Goal: Task Accomplishment & Management: Complete application form

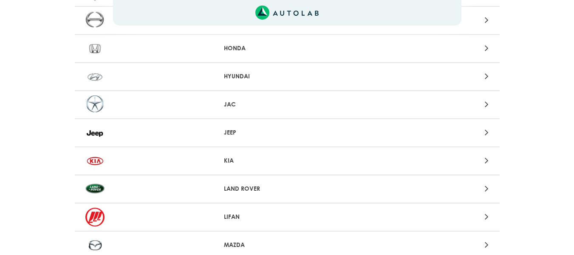
scroll to position [490, 0]
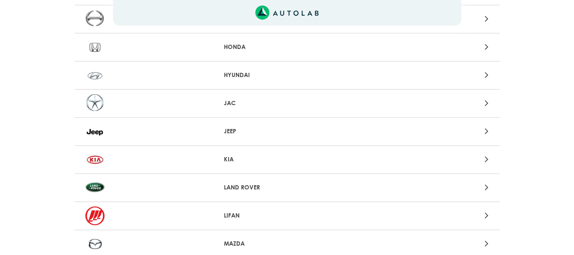
click at [257, 160] on p "KIA" at bounding box center [287, 159] width 126 height 9
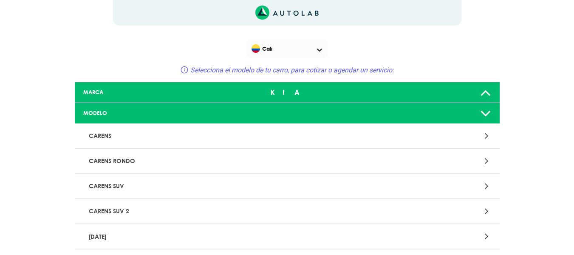
click at [175, 89] on div "MARCA" at bounding box center [147, 92] width 140 height 8
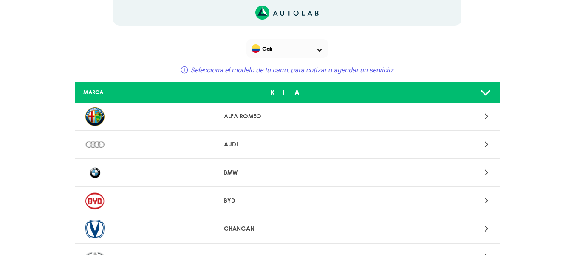
click at [175, 89] on div "MARCA" at bounding box center [147, 92] width 140 height 8
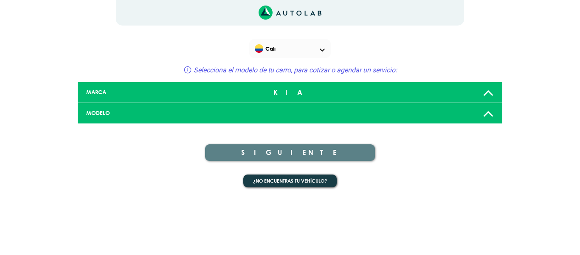
click at [175, 89] on div "MARCA" at bounding box center [150, 92] width 140 height 8
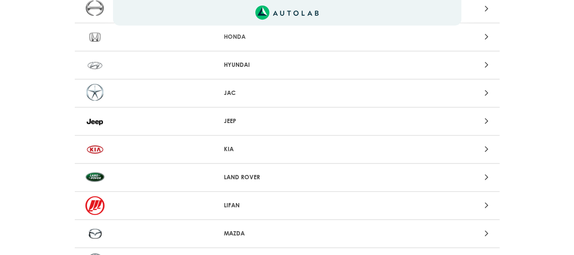
scroll to position [501, 0]
click at [236, 141] on div "KIA" at bounding box center [287, 149] width 425 height 28
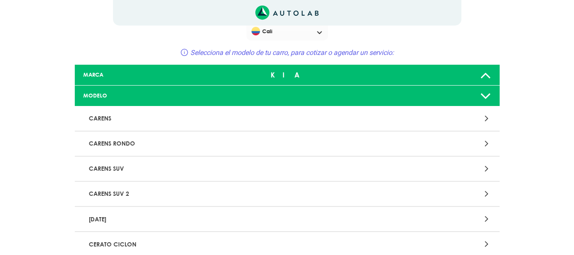
scroll to position [0, 0]
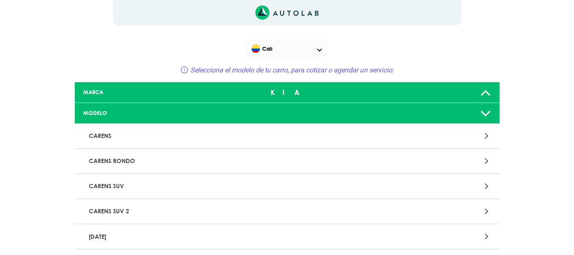
click at [111, 94] on div "MARCA" at bounding box center [147, 92] width 140 height 8
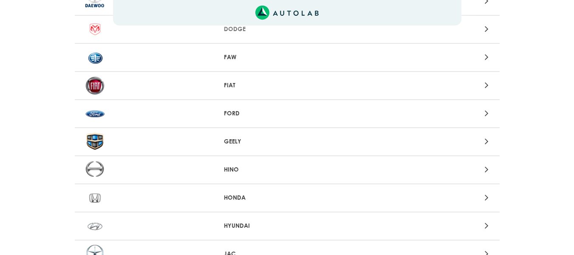
scroll to position [340, 0]
click at [226, 89] on p "FIAT" at bounding box center [287, 84] width 126 height 9
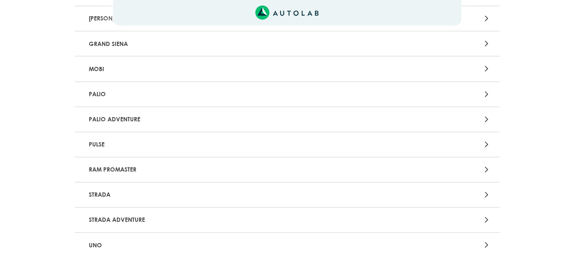
scroll to position [192, 0]
click at [226, 94] on p "PALIO" at bounding box center [217, 95] width 265 height 16
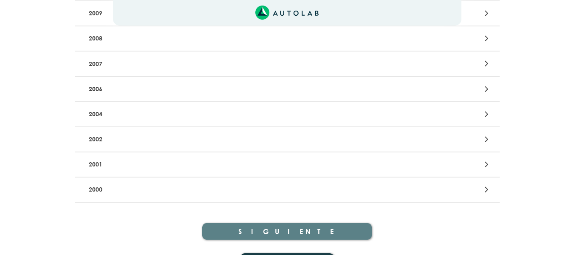
scroll to position [416, 0]
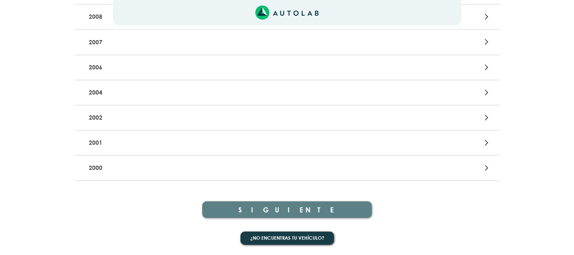
click at [271, 121] on p "2002" at bounding box center [217, 118] width 265 height 16
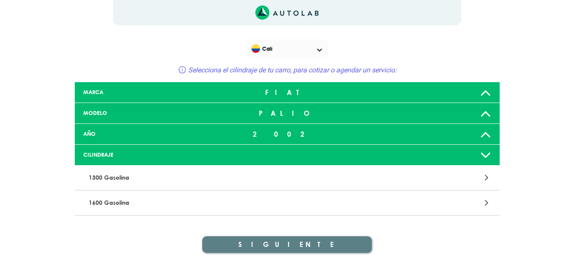
click at [277, 112] on div "PALIO" at bounding box center [287, 113] width 140 height 17
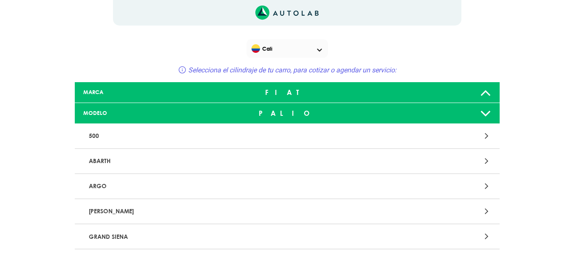
click at [268, 121] on div "PALIO" at bounding box center [287, 113] width 140 height 17
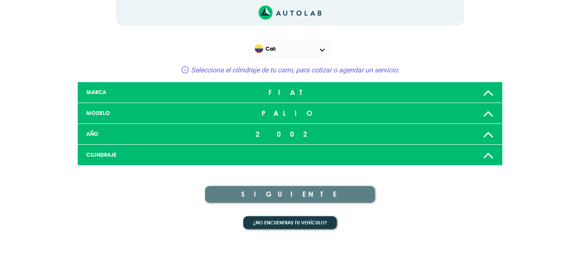
click at [268, 121] on div "PALIO" at bounding box center [290, 113] width 140 height 17
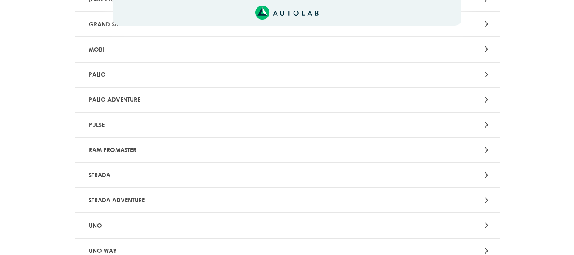
scroll to position [193, 0]
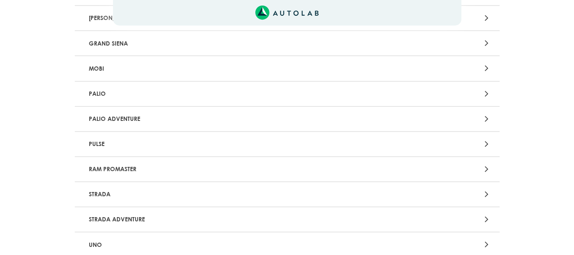
click at [283, 99] on p "PALIO" at bounding box center [217, 94] width 265 height 16
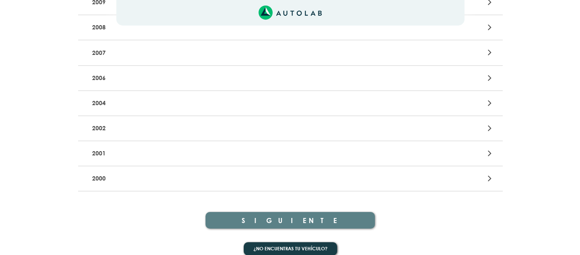
scroll to position [406, 0]
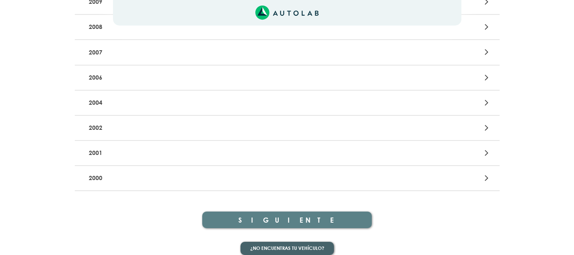
click at [260, 247] on button "¿No encuentras tu vehículo?" at bounding box center [286, 247] width 93 height 13
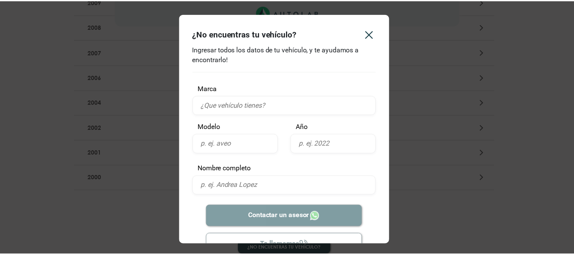
scroll to position [0, 0]
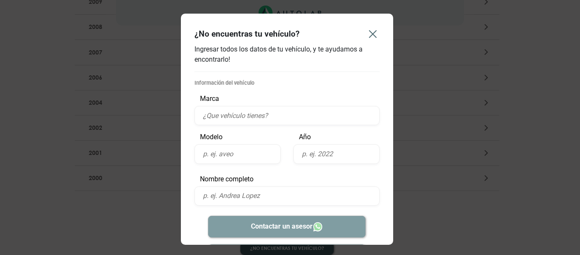
click at [371, 33] on icon "Close" at bounding box center [373, 34] width 7 height 7
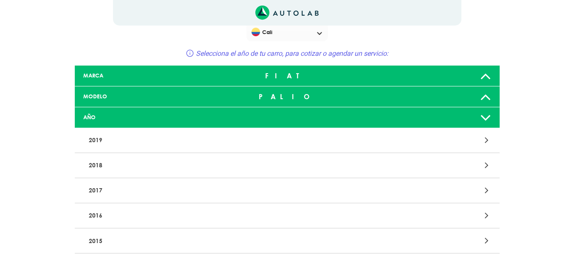
scroll to position [19, 0]
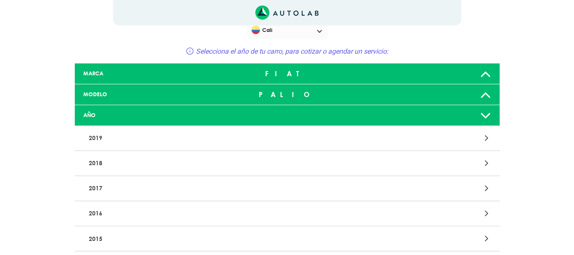
click at [298, 73] on div "FIAT" at bounding box center [287, 73] width 140 height 17
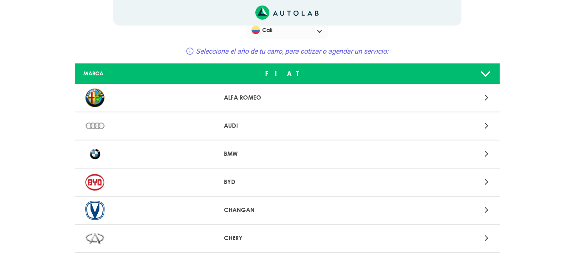
scroll to position [0, 0]
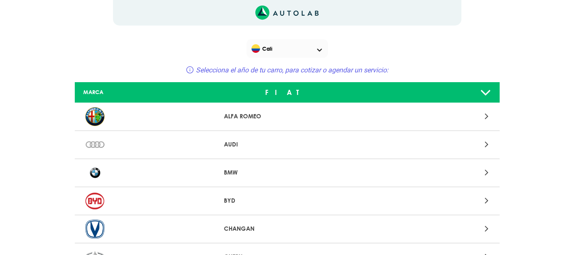
click at [246, 88] on div "FIAT" at bounding box center [287, 92] width 140 height 17
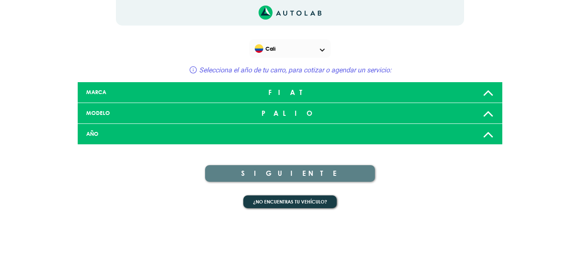
click at [246, 88] on div "FIAT" at bounding box center [290, 92] width 140 height 17
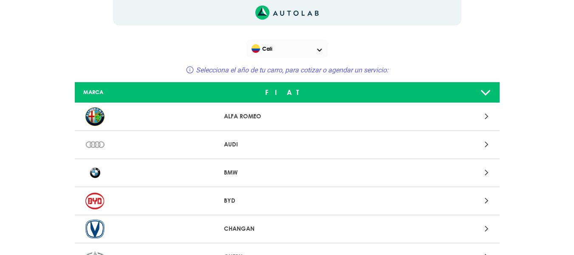
click at [246, 88] on div "FIAT" at bounding box center [287, 92] width 140 height 17
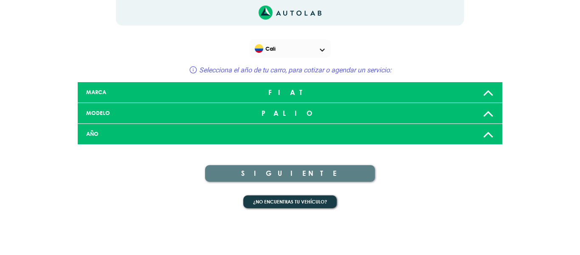
click at [245, 116] on div "PALIO" at bounding box center [290, 113] width 140 height 17
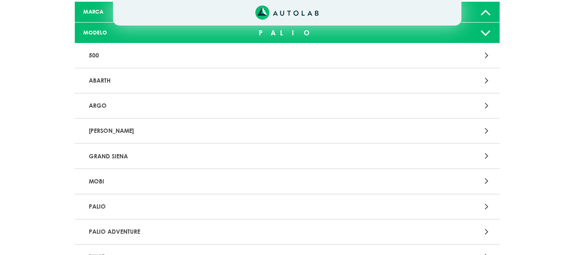
scroll to position [79, 0]
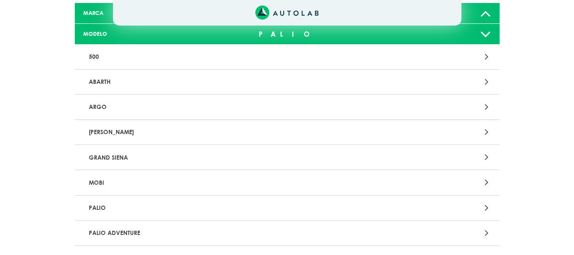
click at [219, 207] on p "PALIO" at bounding box center [217, 208] width 265 height 16
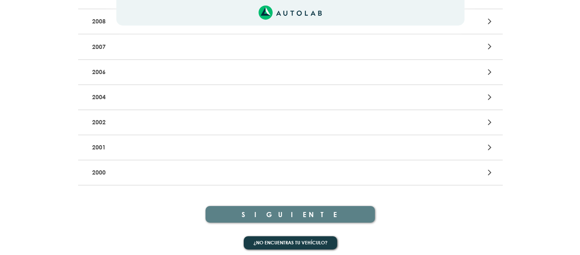
scroll to position [416, 0]
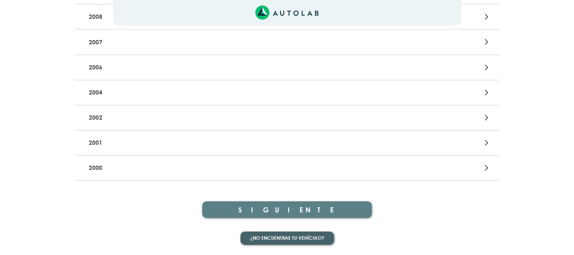
click at [247, 234] on button "¿No encuentras tu vehículo?" at bounding box center [286, 237] width 93 height 13
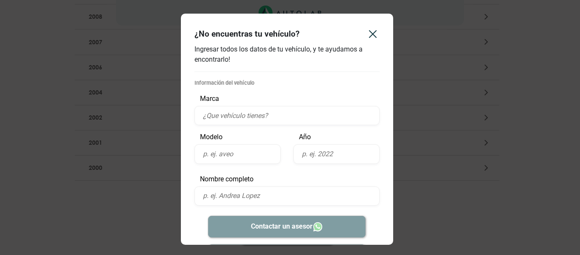
click at [258, 118] on input "text" at bounding box center [287, 115] width 185 height 19
type input "Fiat"
click at [235, 156] on input "text" at bounding box center [238, 153] width 86 height 19
type input "A"
type input "PALIO"
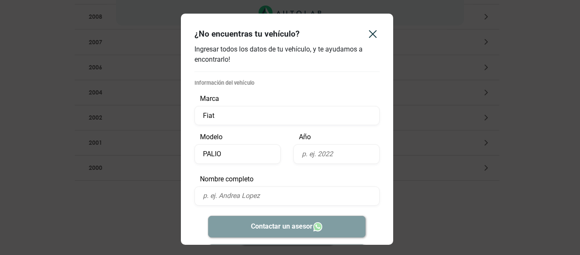
click at [311, 158] on input "text" at bounding box center [337, 153] width 86 height 19
type input "1997"
click at [266, 199] on input "text" at bounding box center [287, 195] width 185 height 19
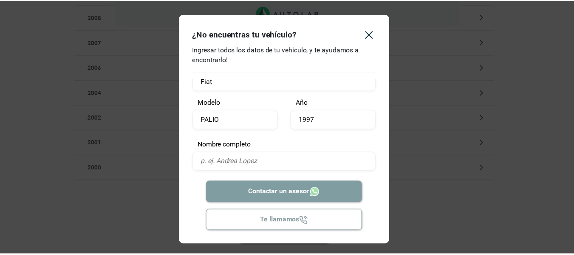
scroll to position [34, 0]
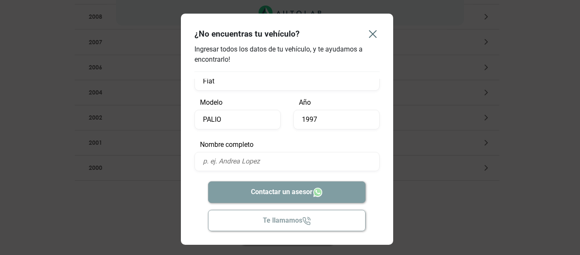
click at [373, 39] on icon "Close" at bounding box center [373, 34] width 14 height 14
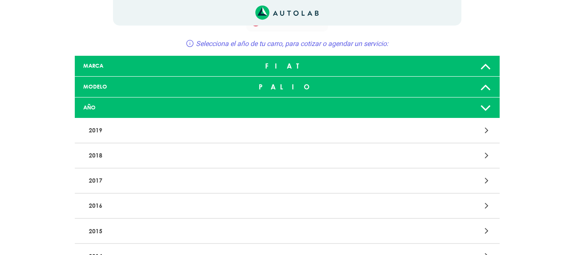
scroll to position [0, 0]
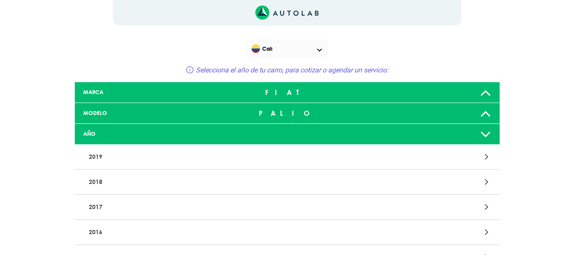
click at [120, 99] on div "MARCA FIAT" at bounding box center [287, 92] width 425 height 21
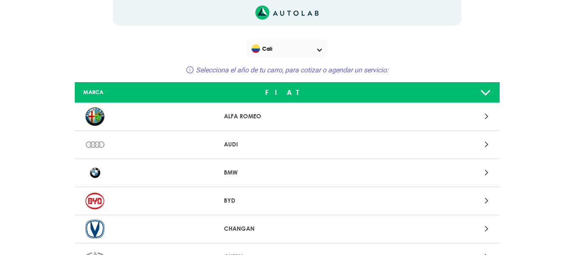
click at [274, 85] on div "FIAT" at bounding box center [287, 92] width 140 height 17
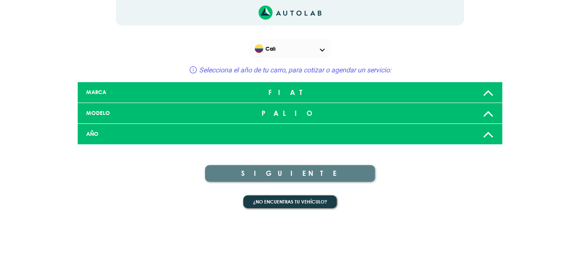
click at [274, 85] on div "FIAT" at bounding box center [290, 92] width 140 height 17
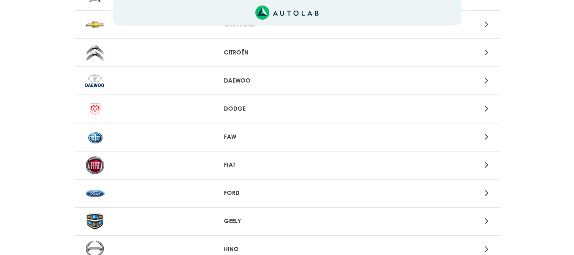
scroll to position [260, 0]
click at [249, 161] on p "FIAT" at bounding box center [287, 164] width 126 height 9
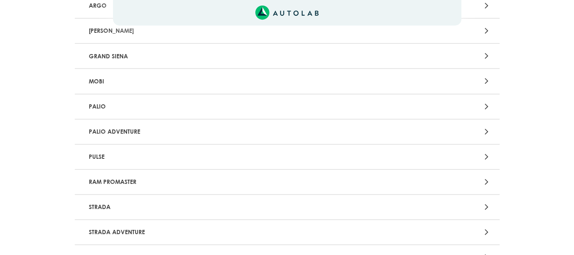
scroll to position [0, 0]
